Goal: Navigation & Orientation: Go to known website

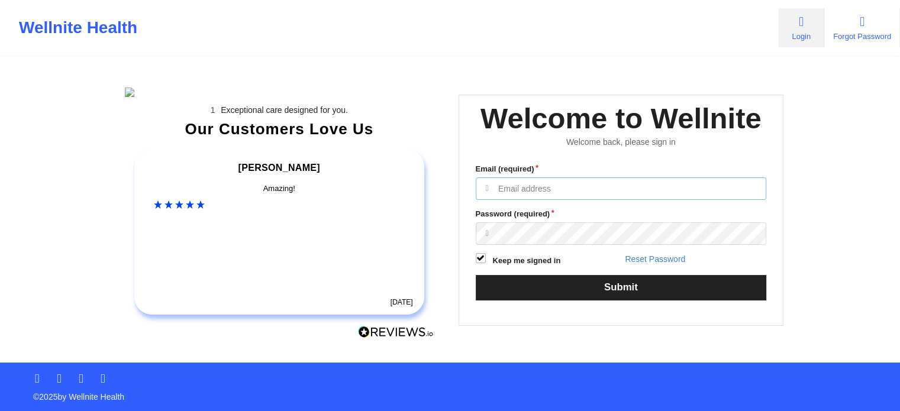
click at [579, 200] on input "Email (required)" at bounding box center [621, 189] width 291 height 22
